Goal: Check status: Check status

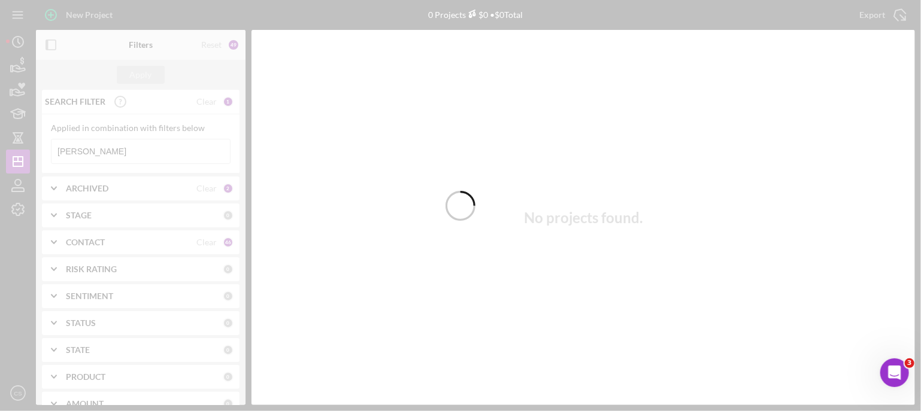
click at [93, 148] on div at bounding box center [460, 205] width 921 height 411
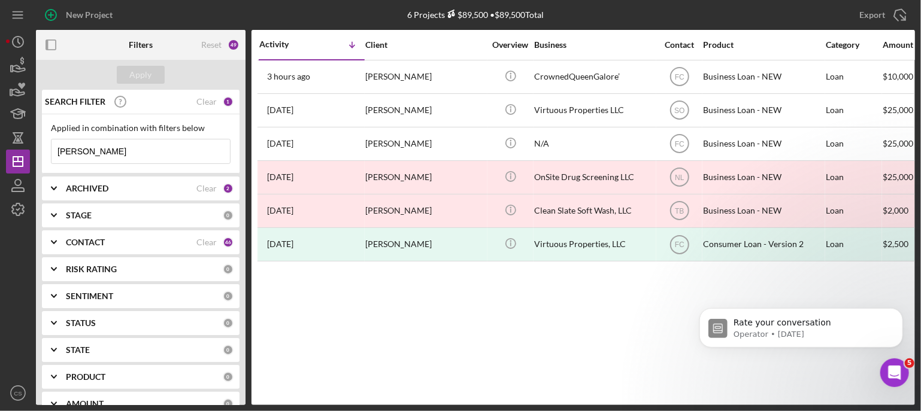
drag, startPoint x: 92, startPoint y: 148, endPoint x: 38, endPoint y: 146, distance: 53.9
click at [38, 146] on div "SEARCH FILTER Clear 1 Applied in combination with filters below [PERSON_NAME] I…" at bounding box center [141, 247] width 210 height 315
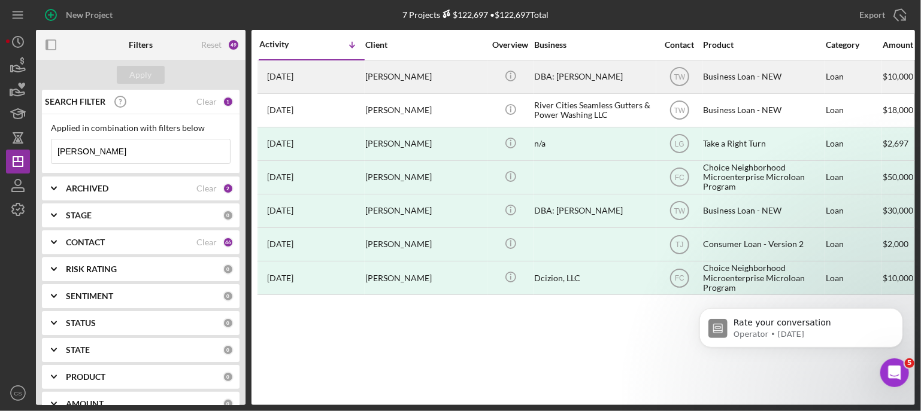
type input "[PERSON_NAME]"
click at [278, 76] on time "[DATE]" at bounding box center [280, 77] width 26 height 10
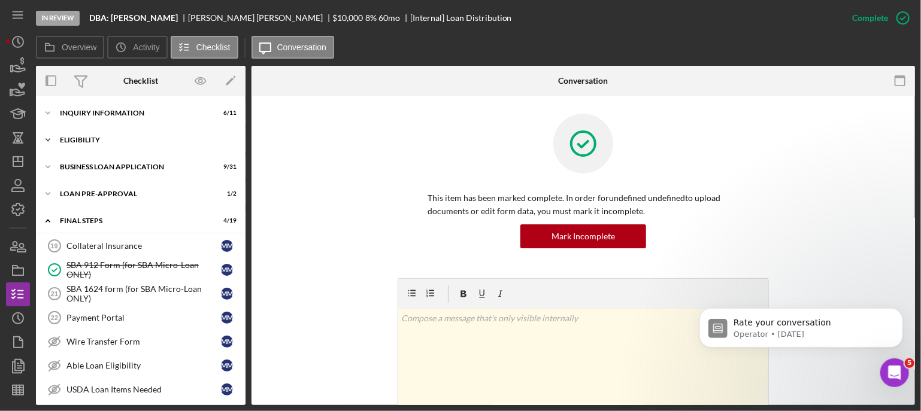
click at [47, 143] on icon "Icon/Expander" at bounding box center [48, 140] width 24 height 24
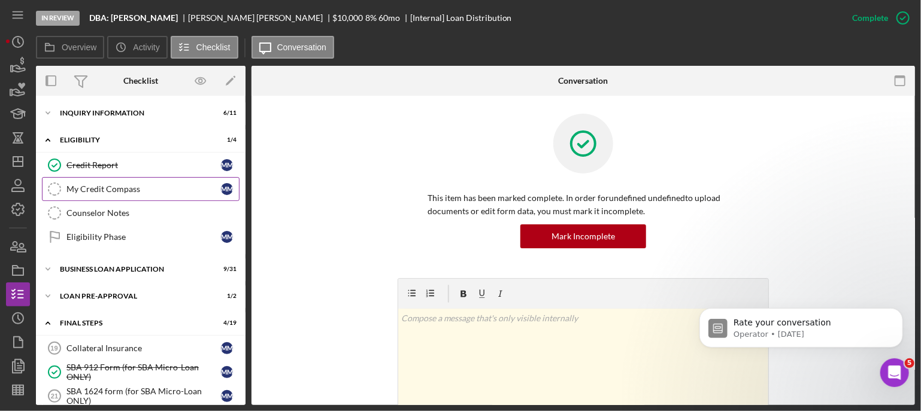
click at [69, 186] on div "My Credit Compass" at bounding box center [143, 189] width 154 height 10
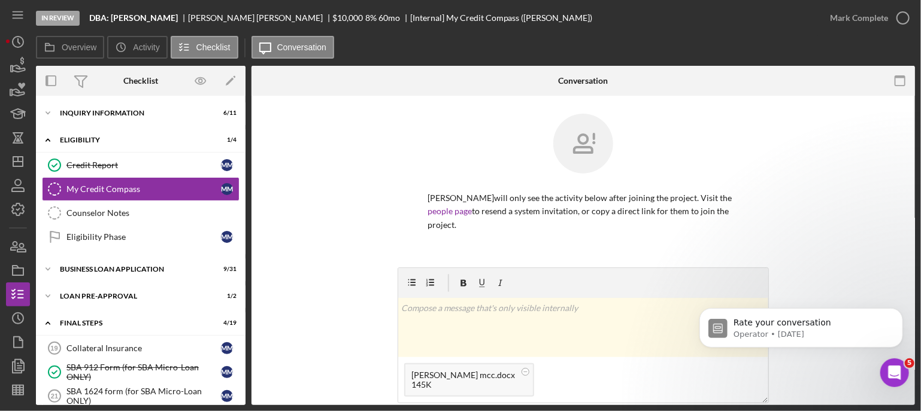
scroll to position [60, 0]
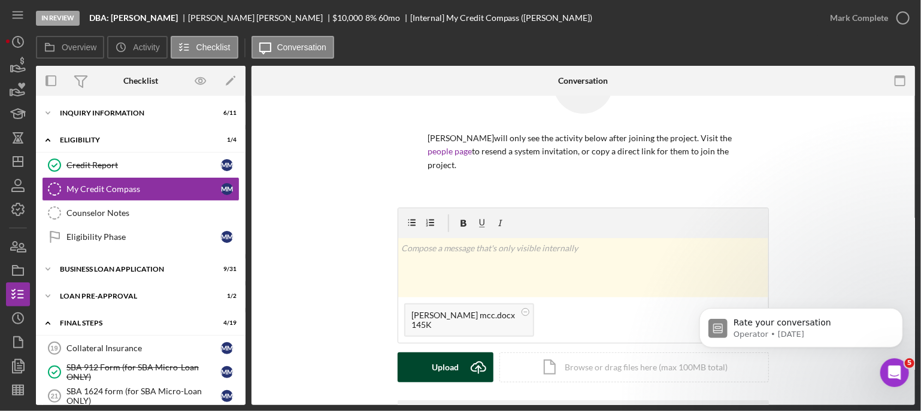
click at [479, 368] on icon "Icon/Upload" at bounding box center [478, 368] width 30 height 30
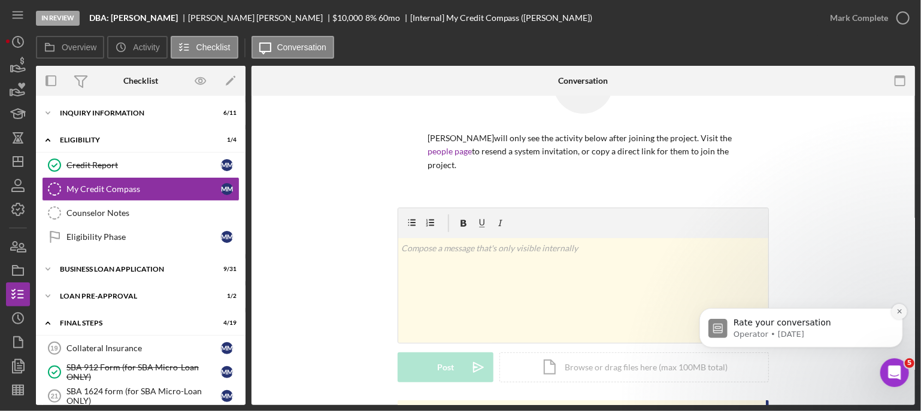
click at [897, 312] on icon "Dismiss notification" at bounding box center [898, 311] width 4 height 4
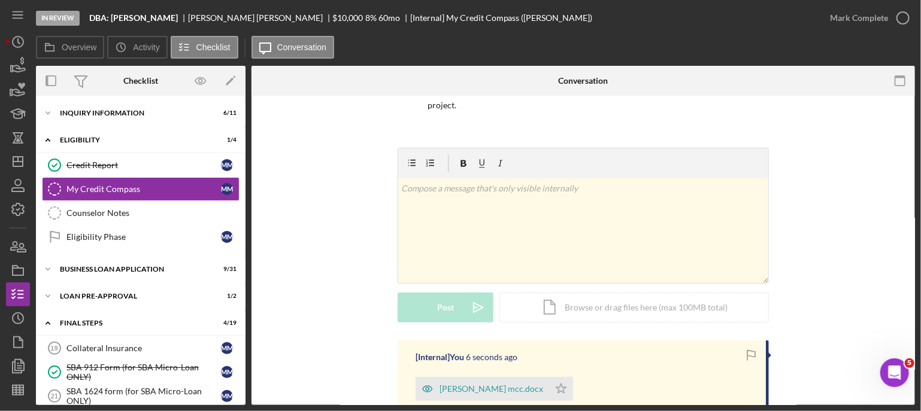
scroll to position [180, 0]
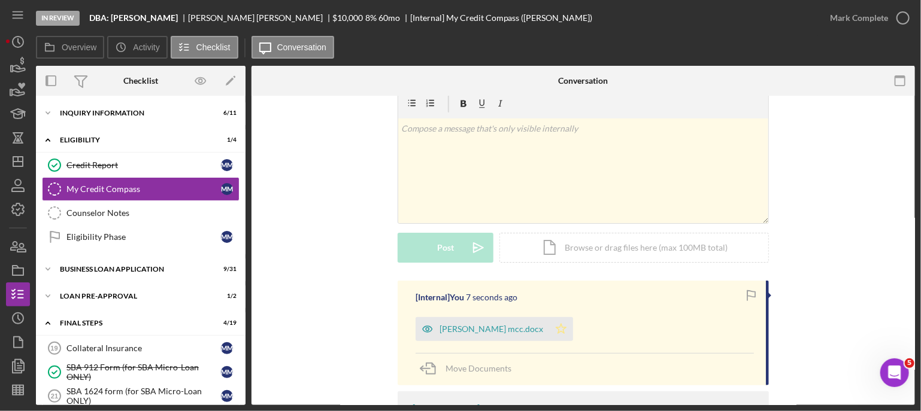
click at [560, 329] on polygon "button" at bounding box center [561, 329] width 10 height 10
click at [905, 20] on icon "button" at bounding box center [903, 18] width 30 height 30
